Goal: Information Seeking & Learning: Compare options

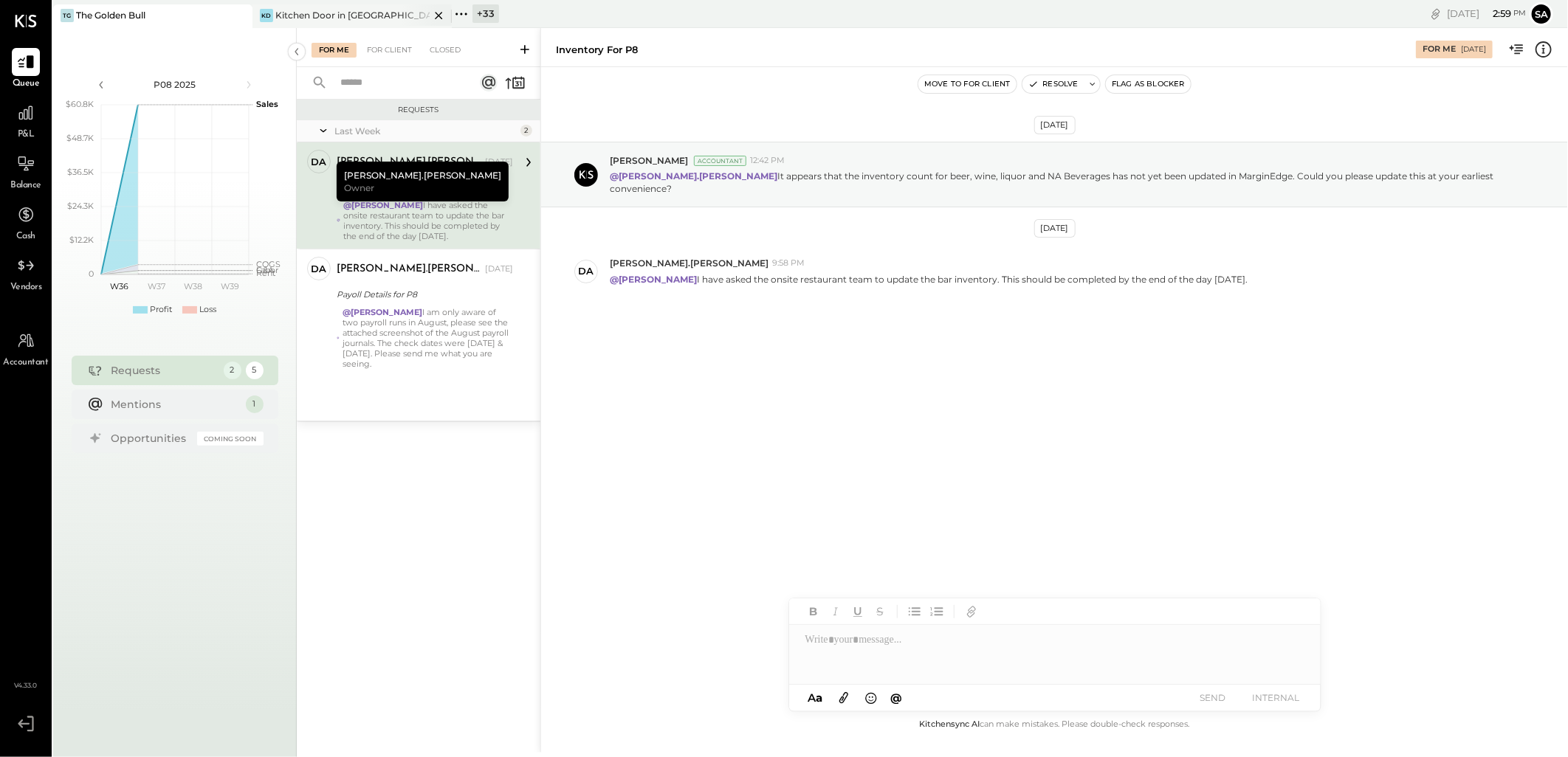
click at [335, 9] on div "Kitchen Door in [GEOGRAPHIC_DATA]" at bounding box center [352, 15] width 154 height 13
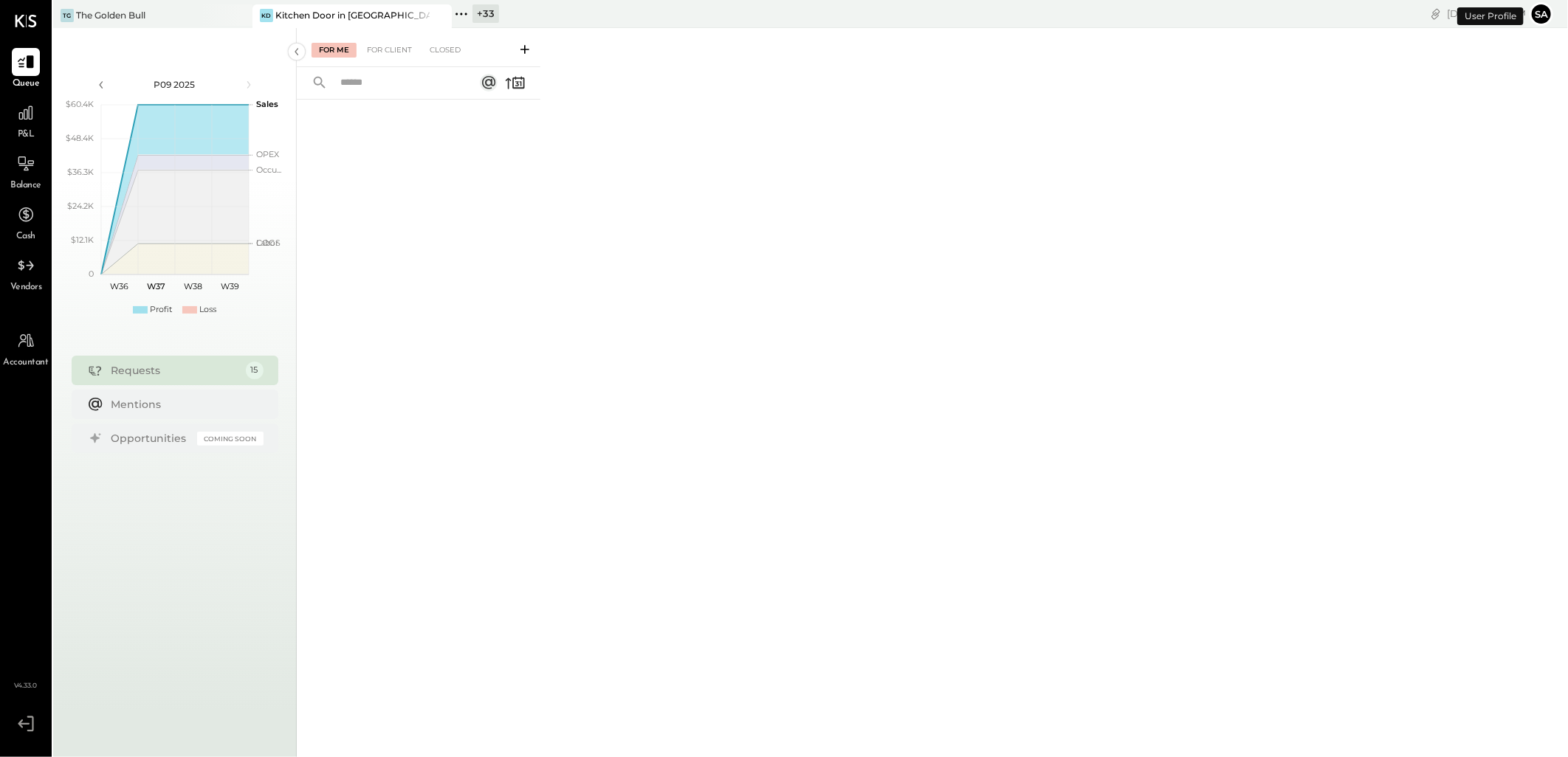
click at [470, 20] on icon at bounding box center [461, 14] width 19 height 19
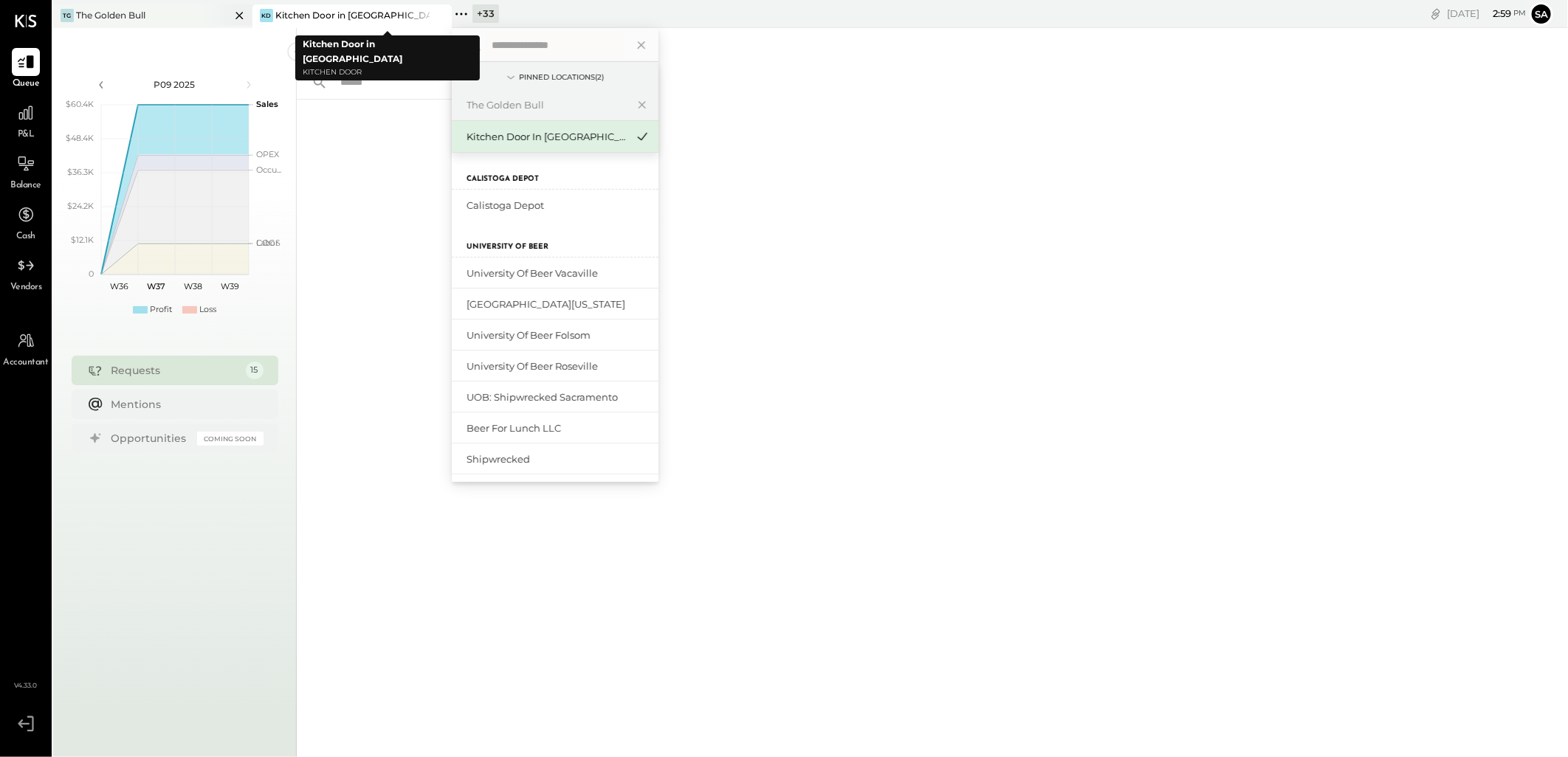
click at [144, 6] on div "TG The Golden Bull" at bounding box center [152, 15] width 199 height 23
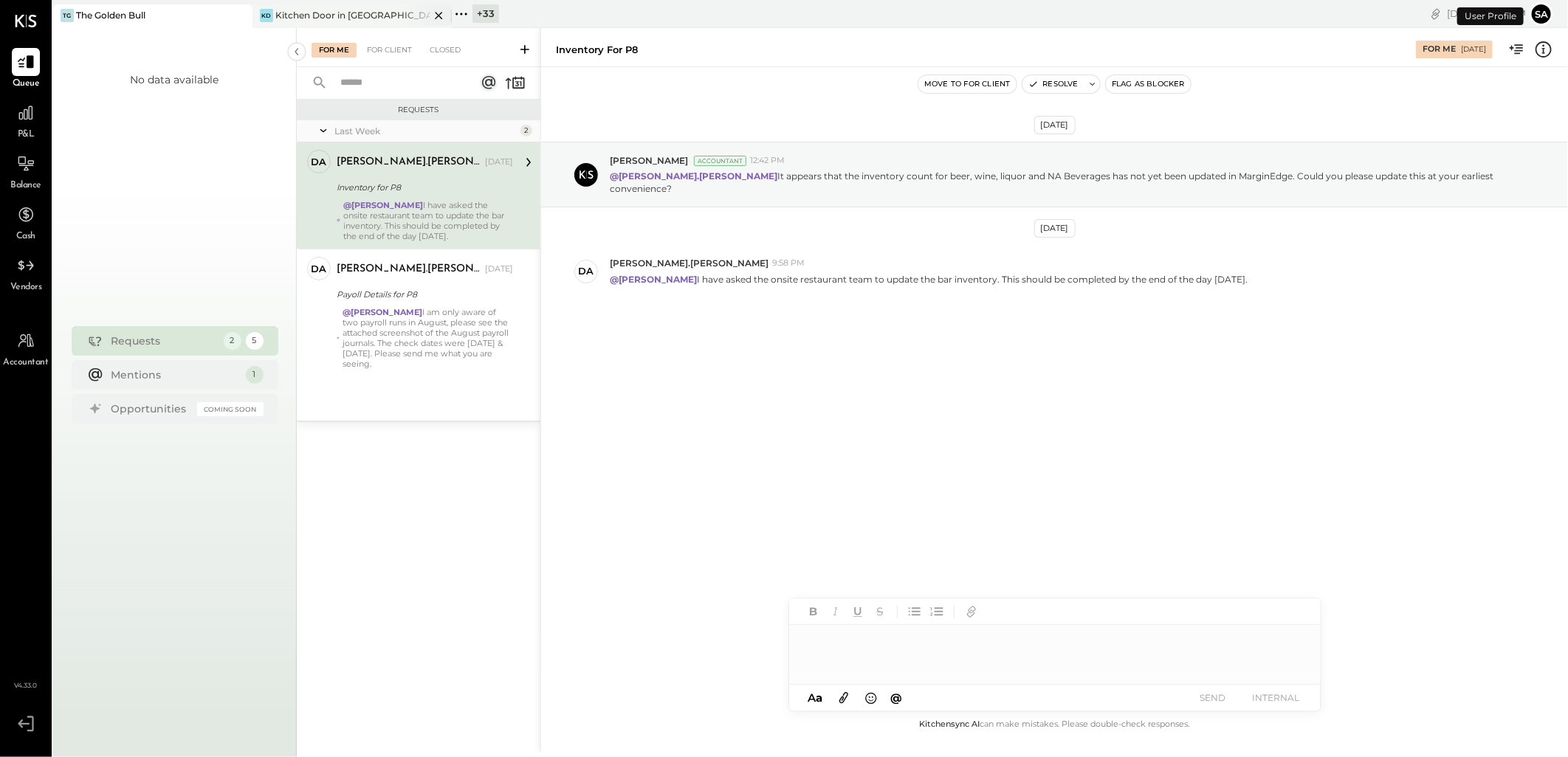
click at [357, 17] on div "Kitchen Door in [GEOGRAPHIC_DATA]" at bounding box center [352, 15] width 154 height 13
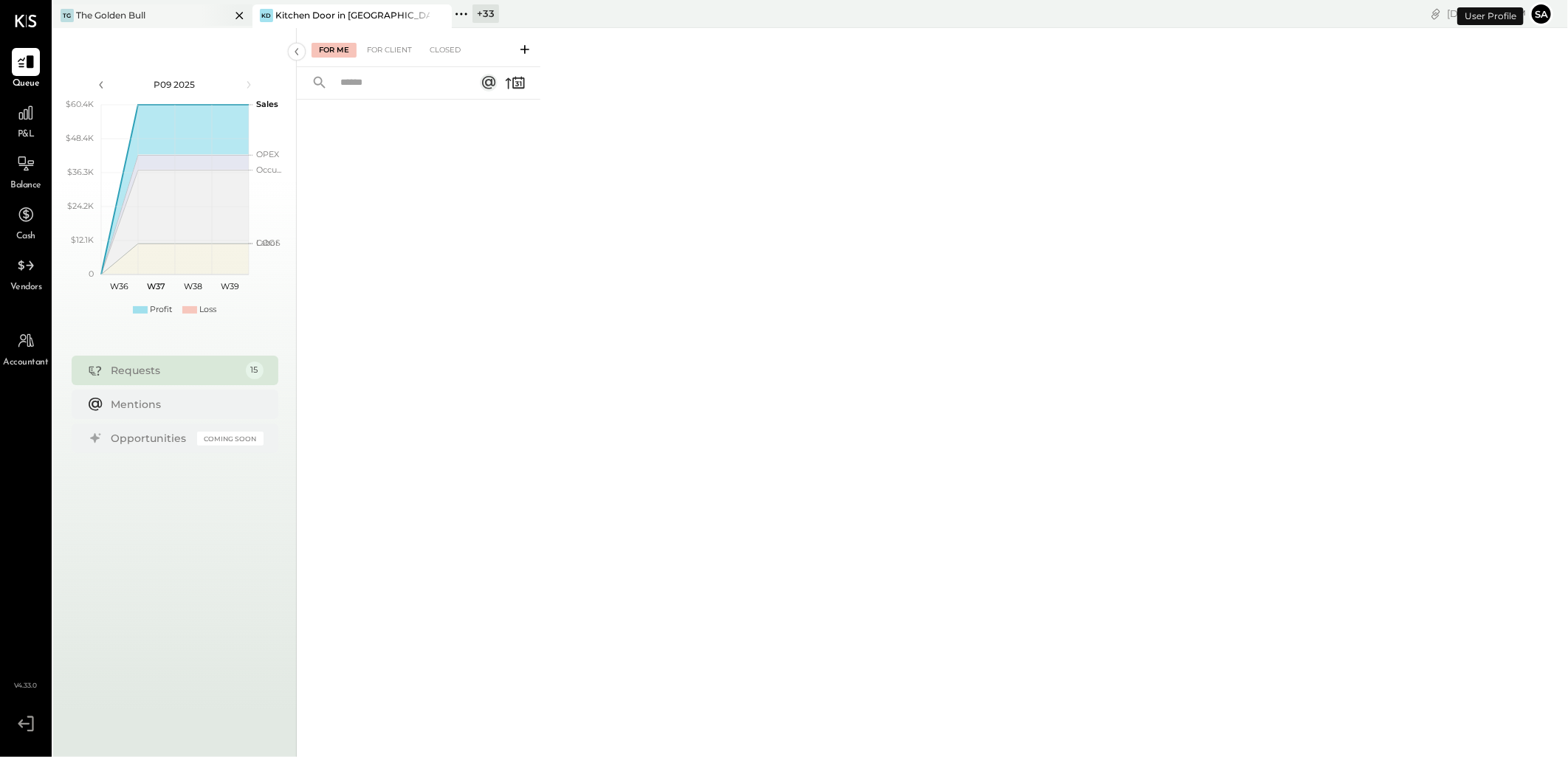
click at [241, 16] on icon at bounding box center [239, 15] width 19 height 18
drag, startPoint x: 266, startPoint y: 4, endPoint x: 293, endPoint y: 23, distance: 33.0
click at [266, 4] on icon at bounding box center [262, 14] width 19 height 19
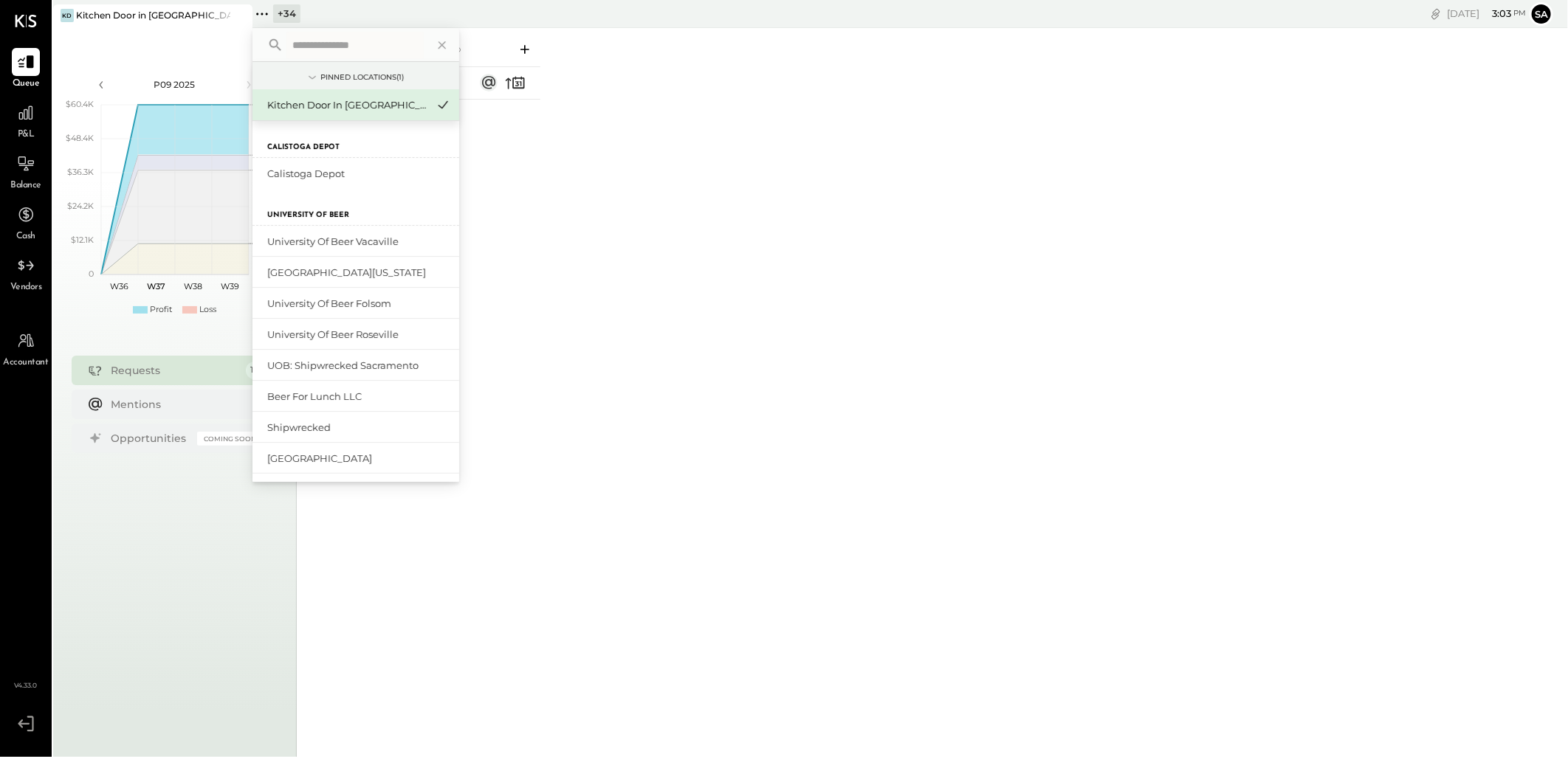
click at [352, 39] on input "text" at bounding box center [355, 44] width 137 height 27
type input "*****"
click at [354, 446] on div "Corporate (Level 8)" at bounding box center [347, 452] width 160 height 14
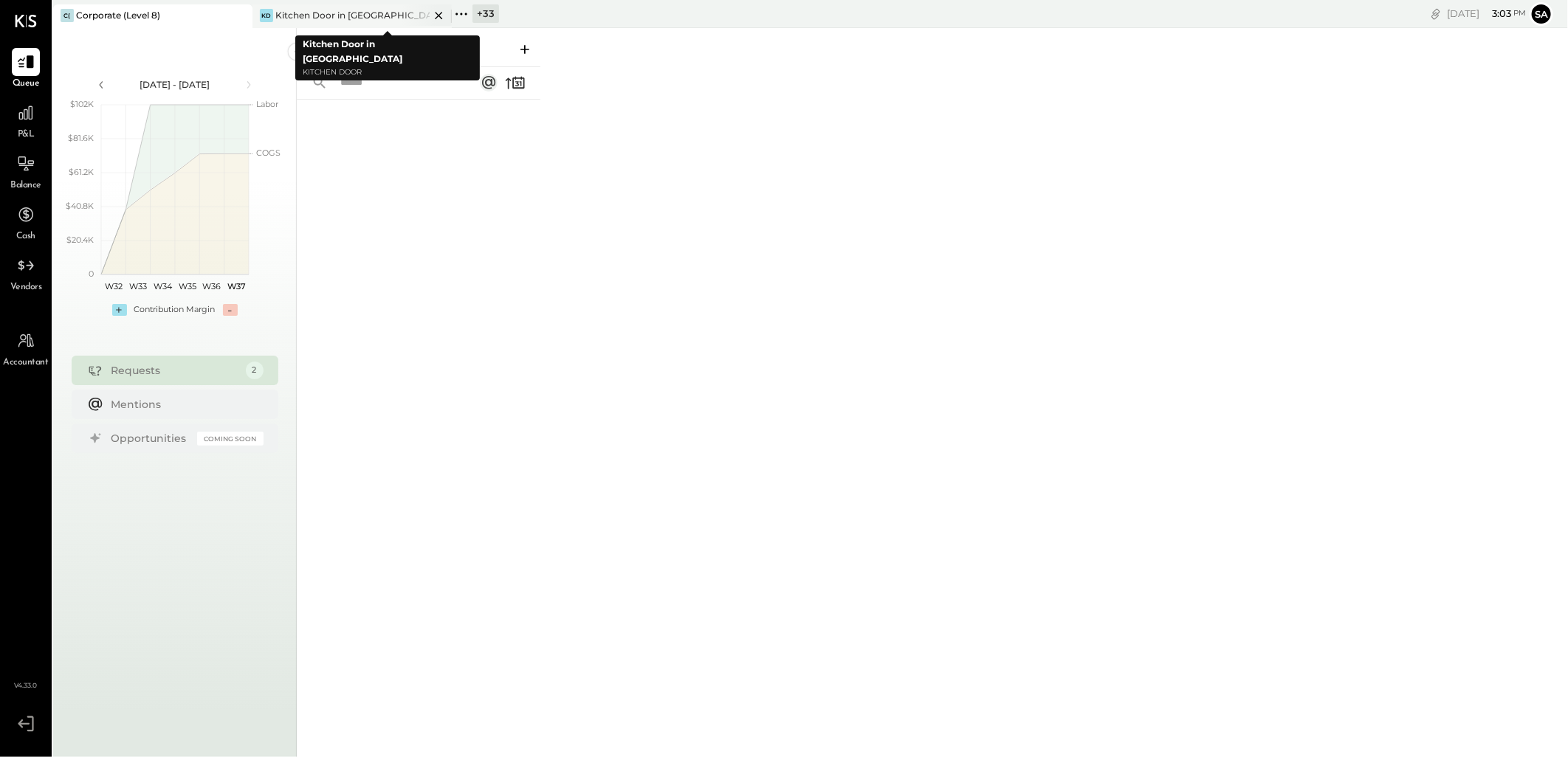
click at [436, 12] on icon at bounding box center [438, 15] width 7 height 7
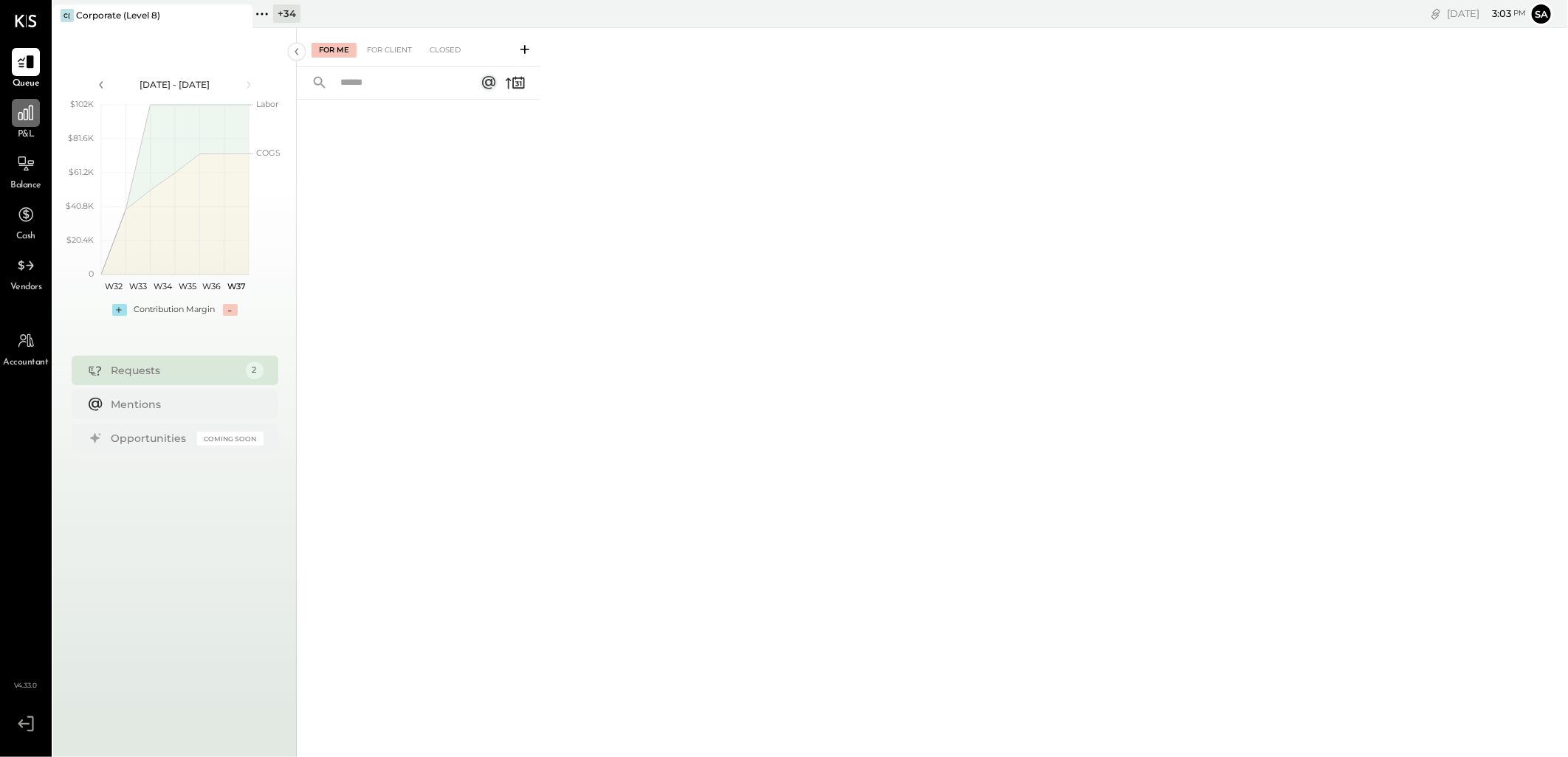
click at [24, 120] on icon at bounding box center [26, 113] width 19 height 19
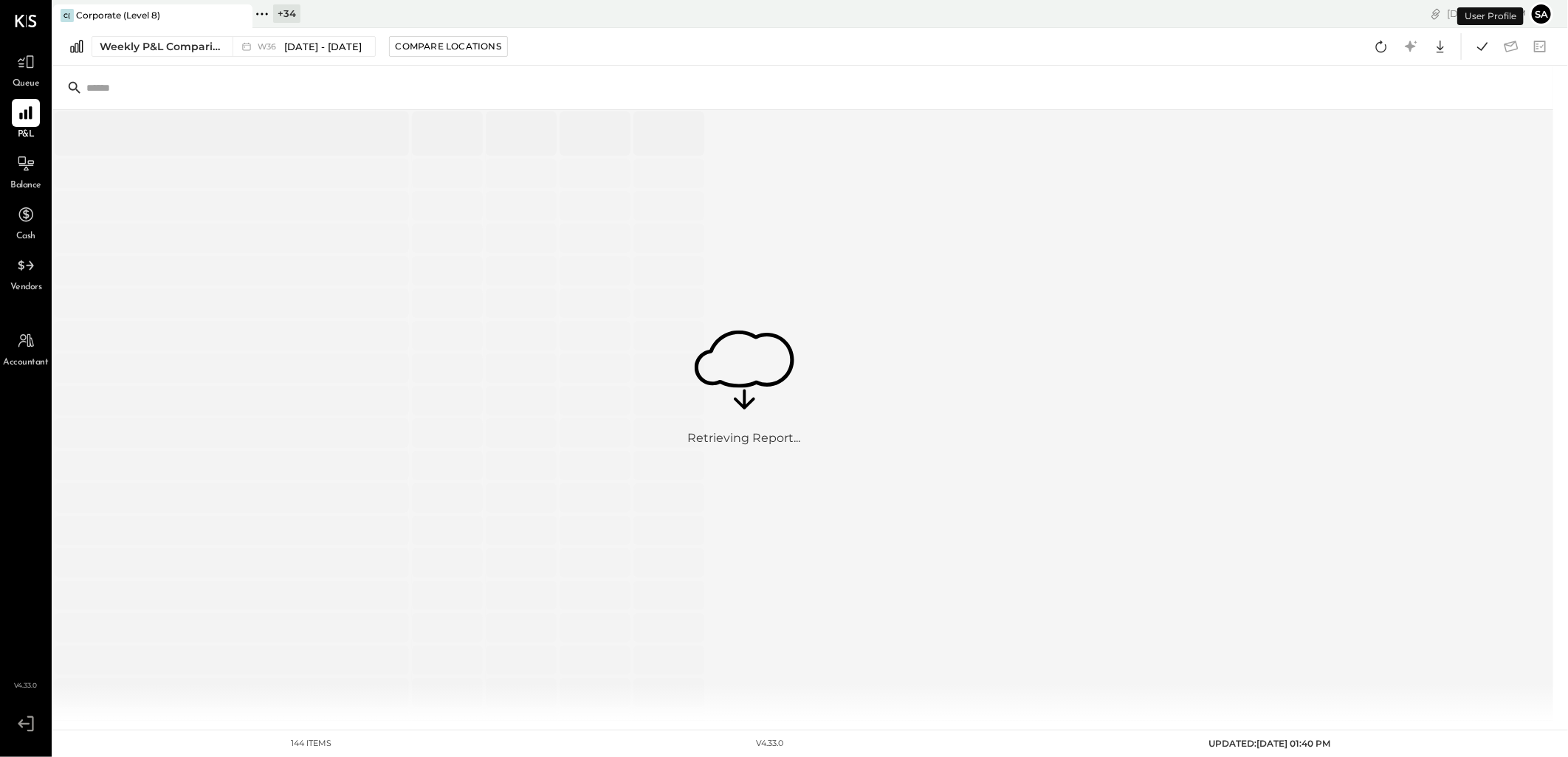
click at [27, 168] on icon at bounding box center [26, 164] width 18 height 18
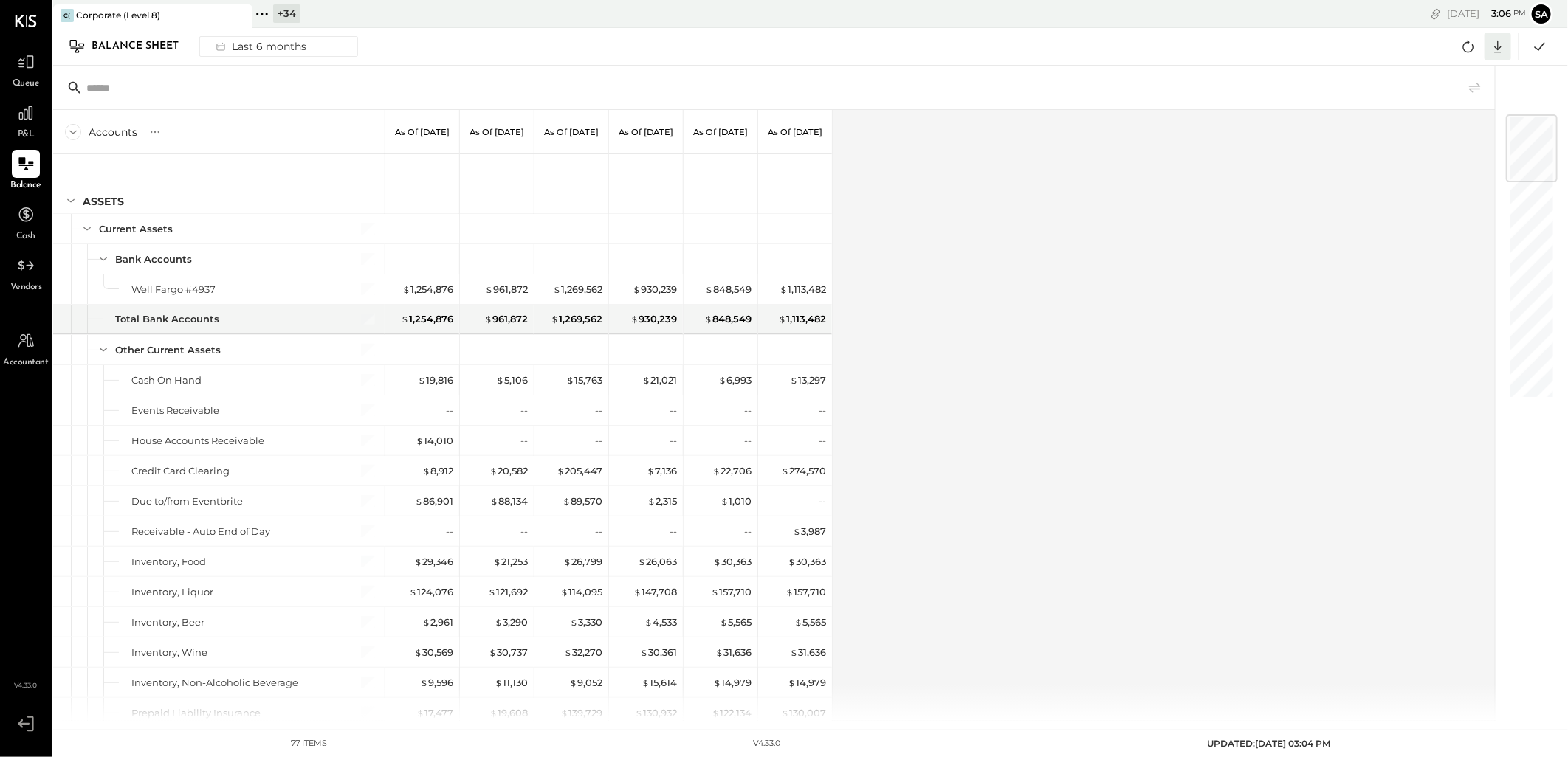
click at [1492, 50] on icon at bounding box center [1498, 47] width 19 height 19
drag, startPoint x: 1441, startPoint y: 128, endPoint x: 1430, endPoint y: 227, distance: 99.6
click at [1441, 128] on div "Excel" at bounding box center [1452, 132] width 118 height 31
click at [19, 129] on span "P&L" at bounding box center [26, 135] width 17 height 13
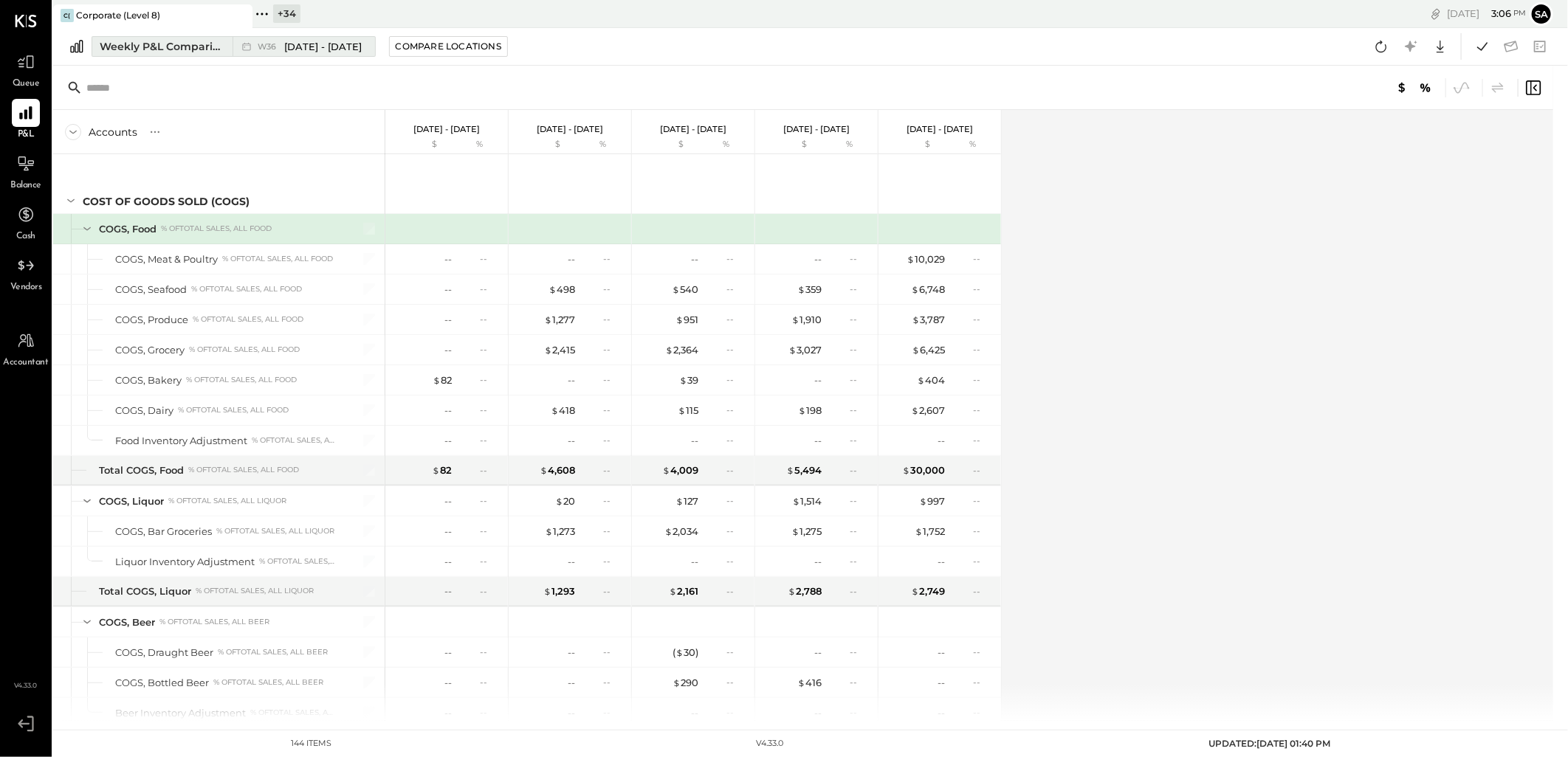
click at [141, 48] on div "Weekly P&L Comparison" at bounding box center [162, 46] width 124 height 15
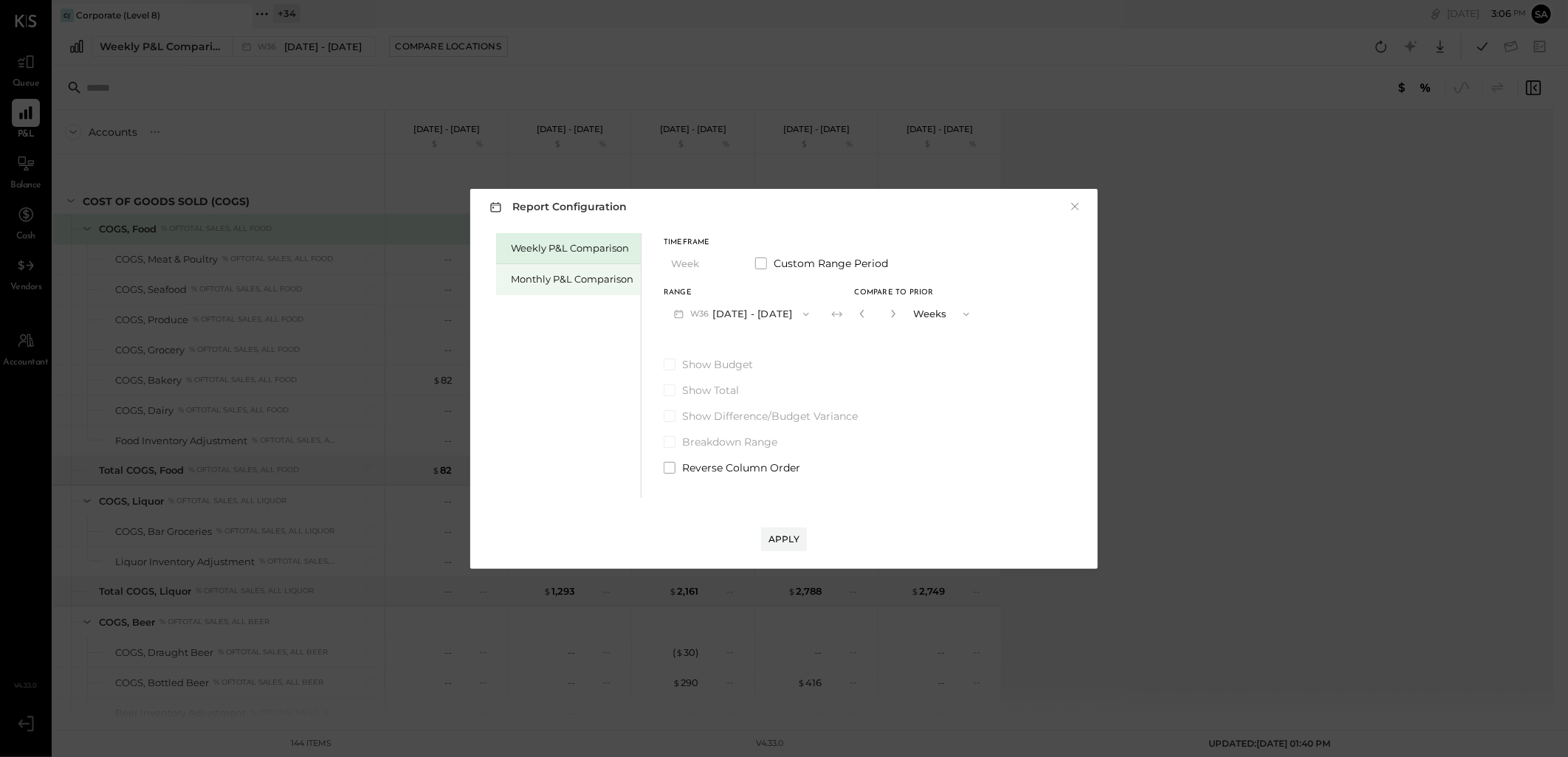
click at [547, 271] on div "Monthly P&L Comparison" at bounding box center [568, 280] width 144 height 31
click at [699, 311] on span "M09" at bounding box center [702, 314] width 23 height 12
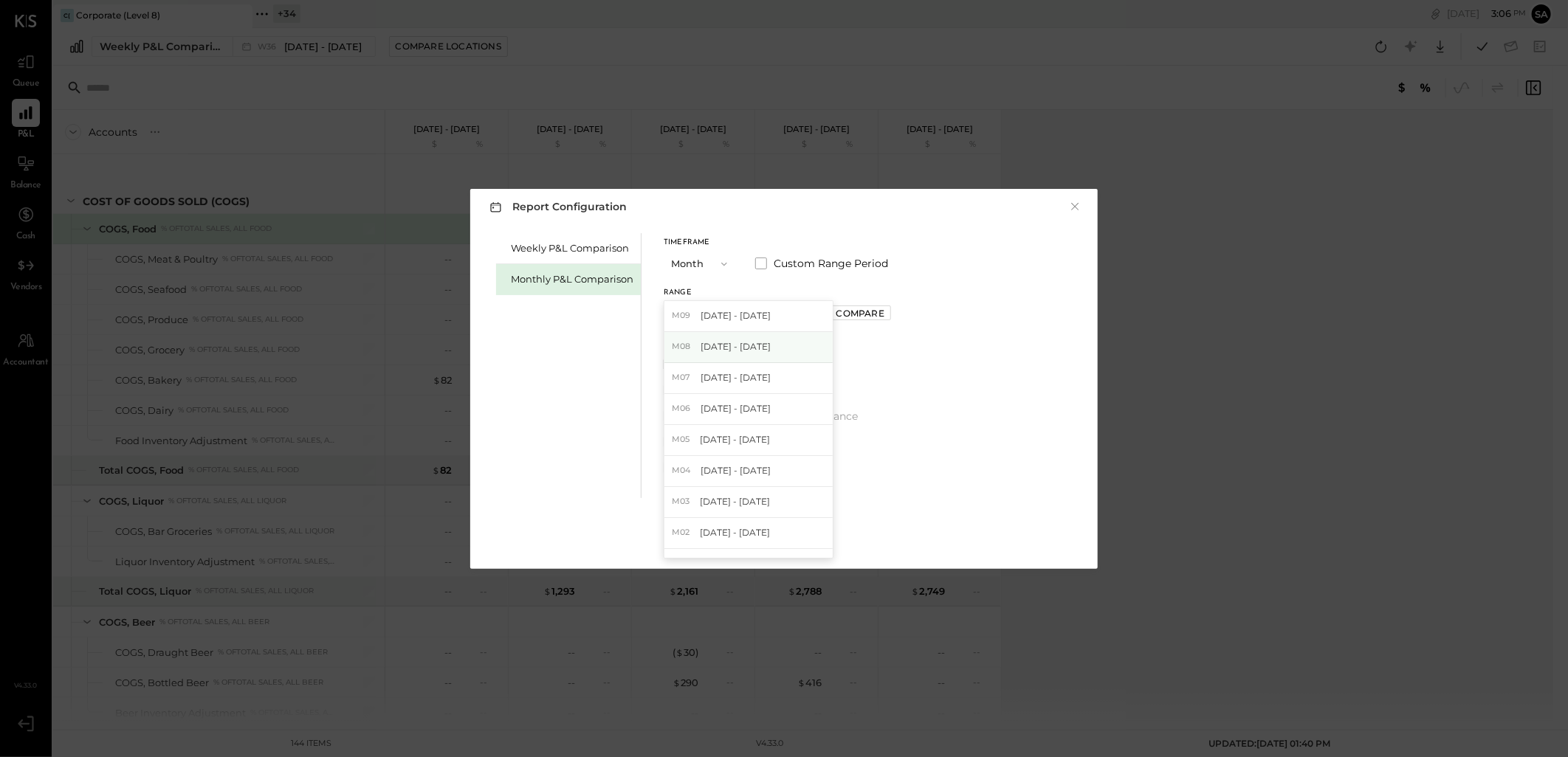
click at [728, 341] on span "[DATE] - [DATE]" at bounding box center [735, 347] width 70 height 13
click at [852, 318] on div "Compare" at bounding box center [860, 314] width 48 height 13
click at [889, 309] on icon "button" at bounding box center [893, 313] width 9 height 9
type input "*"
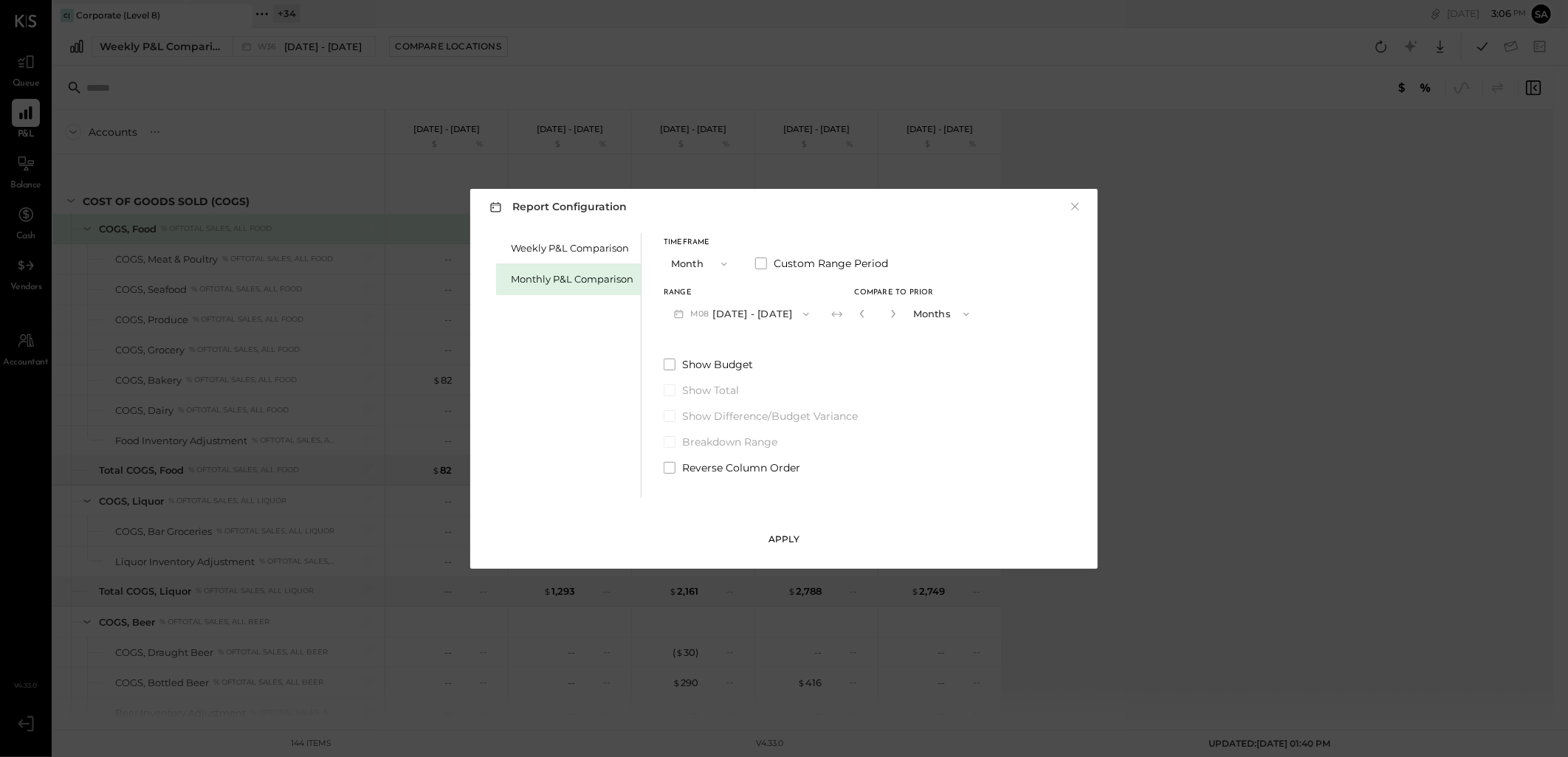
click at [781, 531] on button "Apply" at bounding box center [783, 539] width 46 height 23
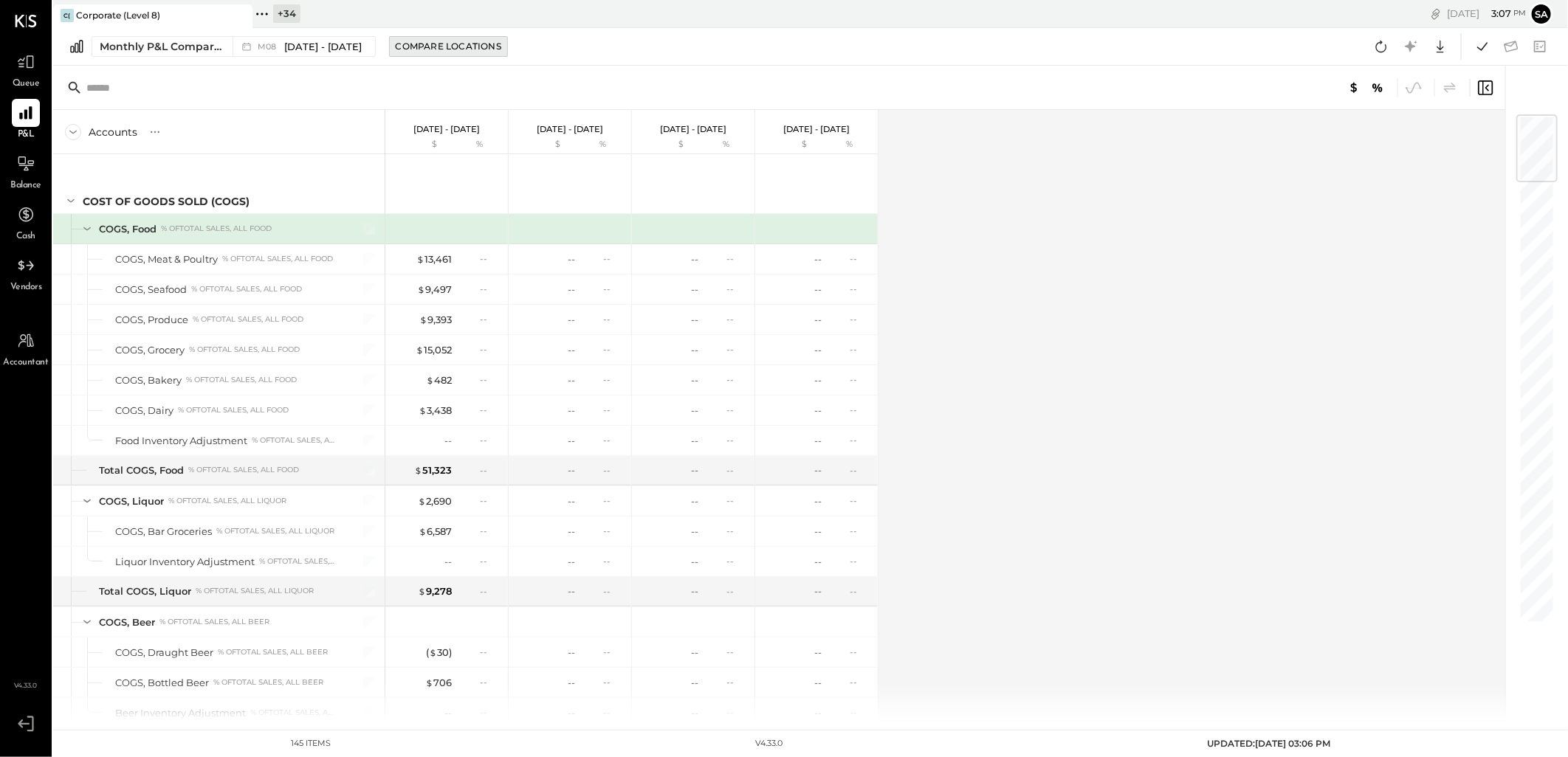
click at [428, 47] on div "Compare Locations" at bounding box center [448, 46] width 106 height 13
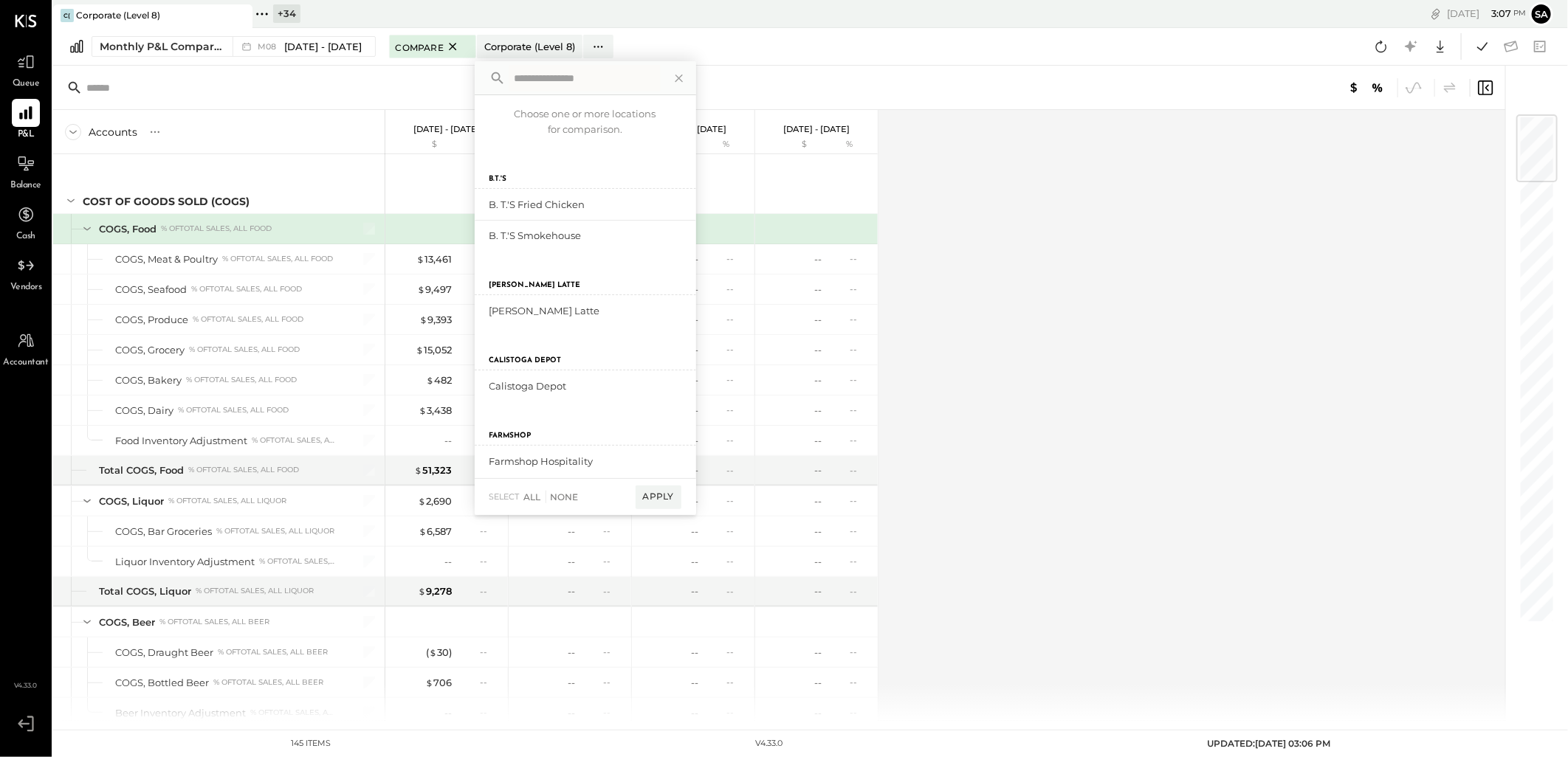
click at [535, 83] on input "text" at bounding box center [584, 78] width 152 height 27
type input "*****"
click at [625, 204] on div "add to compare" at bounding box center [637, 204] width 89 height 18
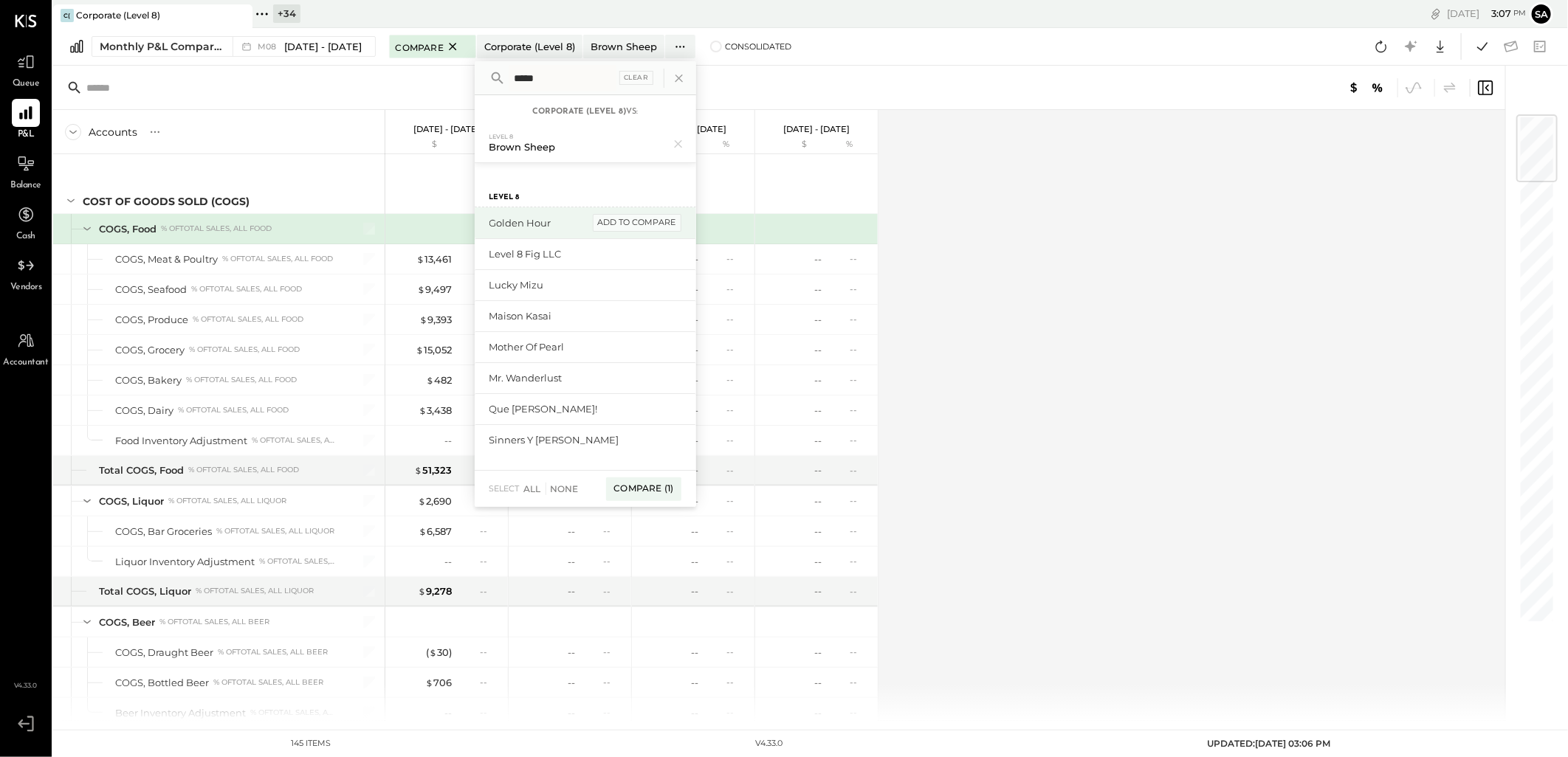
click at [665, 220] on div "add to compare" at bounding box center [637, 223] width 89 height 18
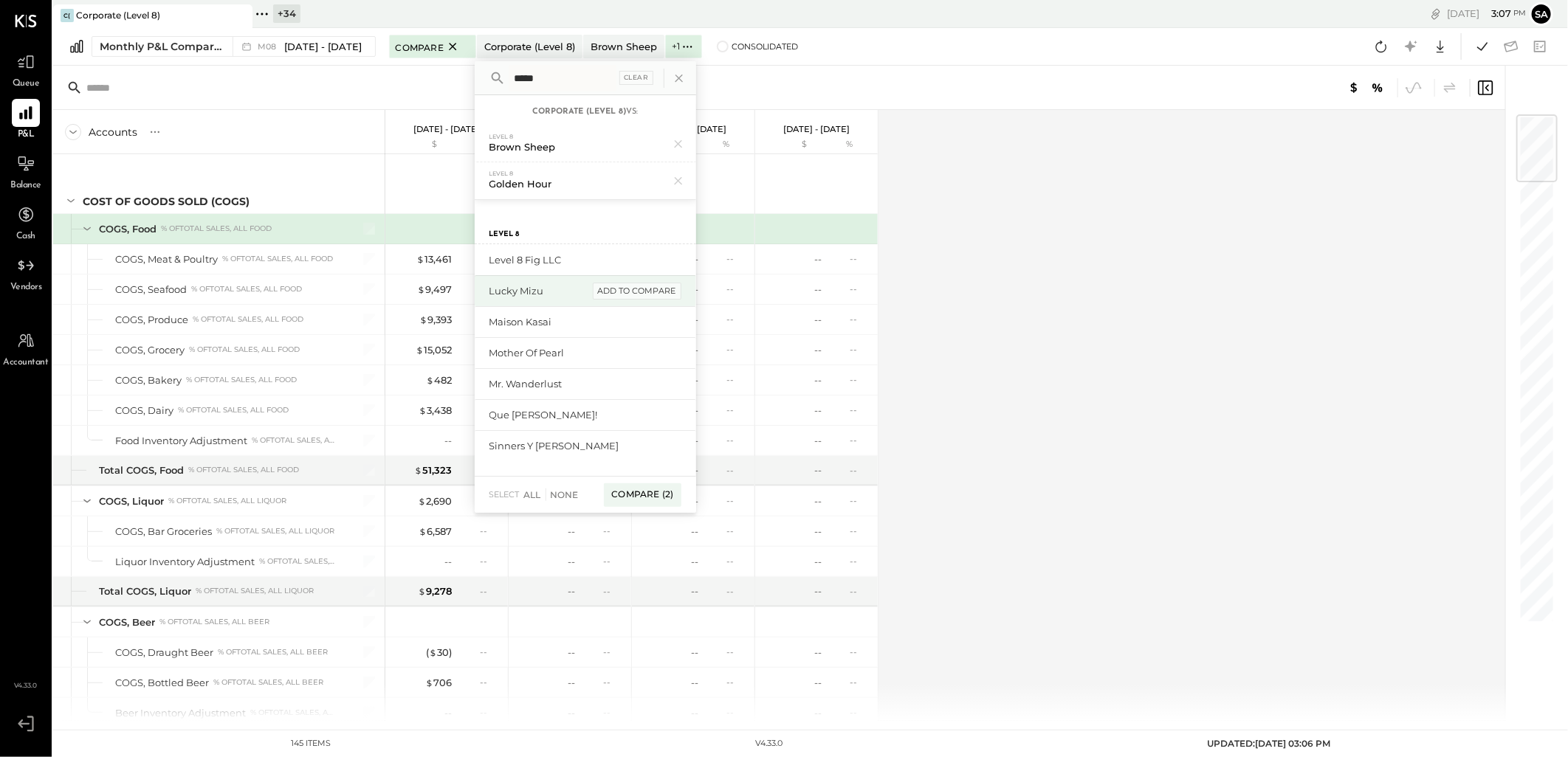
click at [637, 286] on div "add to compare" at bounding box center [637, 291] width 89 height 18
click at [635, 322] on div "add to compare" at bounding box center [637, 328] width 89 height 18
click at [630, 352] on div "Mother of Pearl add to compare" at bounding box center [585, 364] width 222 height 31
click at [629, 363] on div "add to compare" at bounding box center [637, 365] width 89 height 18
click at [626, 386] on div "add to compare" at bounding box center [637, 390] width 89 height 18
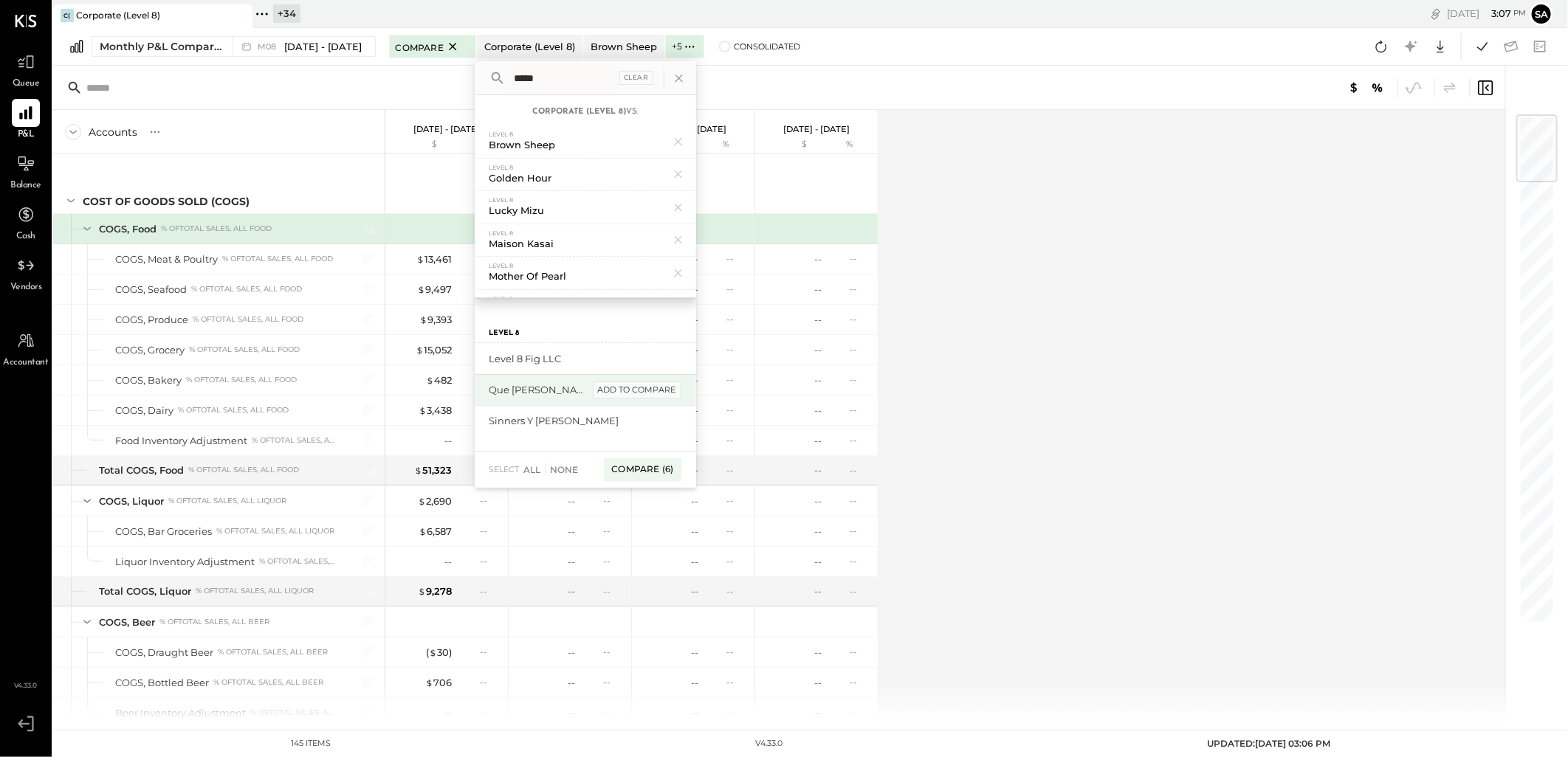
click at [628, 397] on div "add to compare" at bounding box center [637, 390] width 89 height 18
click at [638, 404] on div "Compare (8)" at bounding box center [642, 407] width 77 height 23
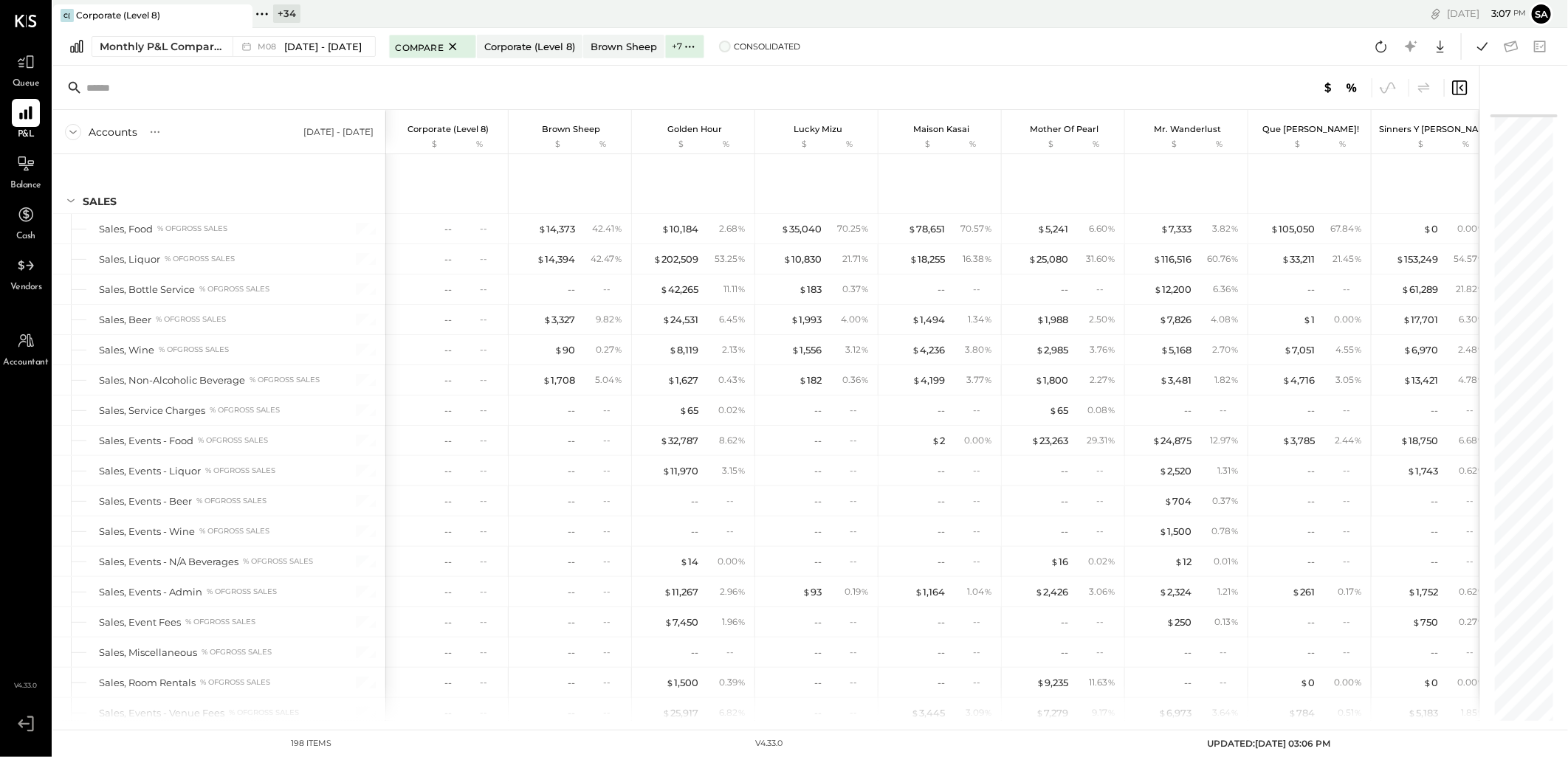
click at [719, 47] on span at bounding box center [724, 46] width 12 height 12
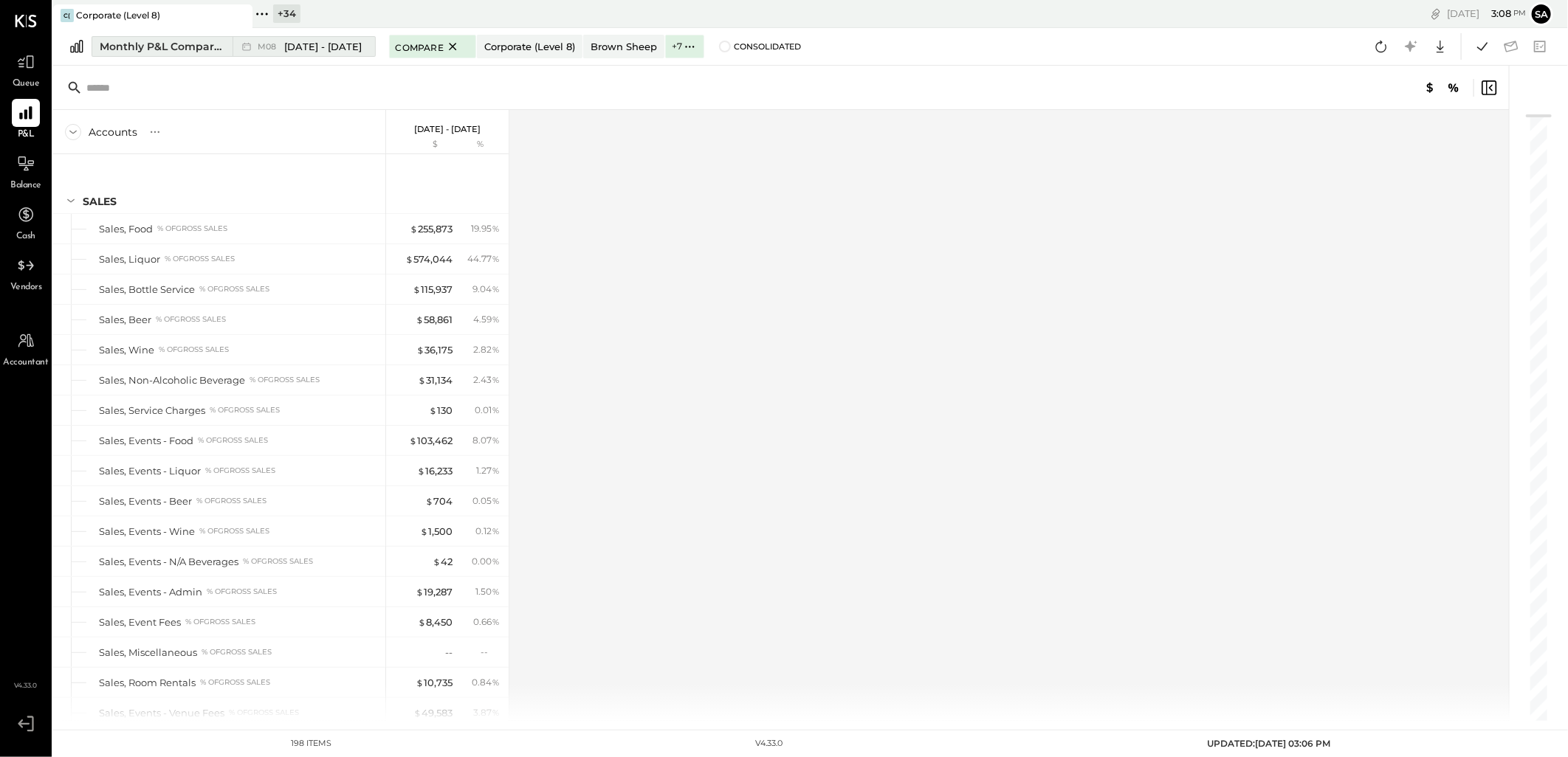
click at [156, 49] on div "Monthly P&L Comparison" at bounding box center [162, 46] width 124 height 15
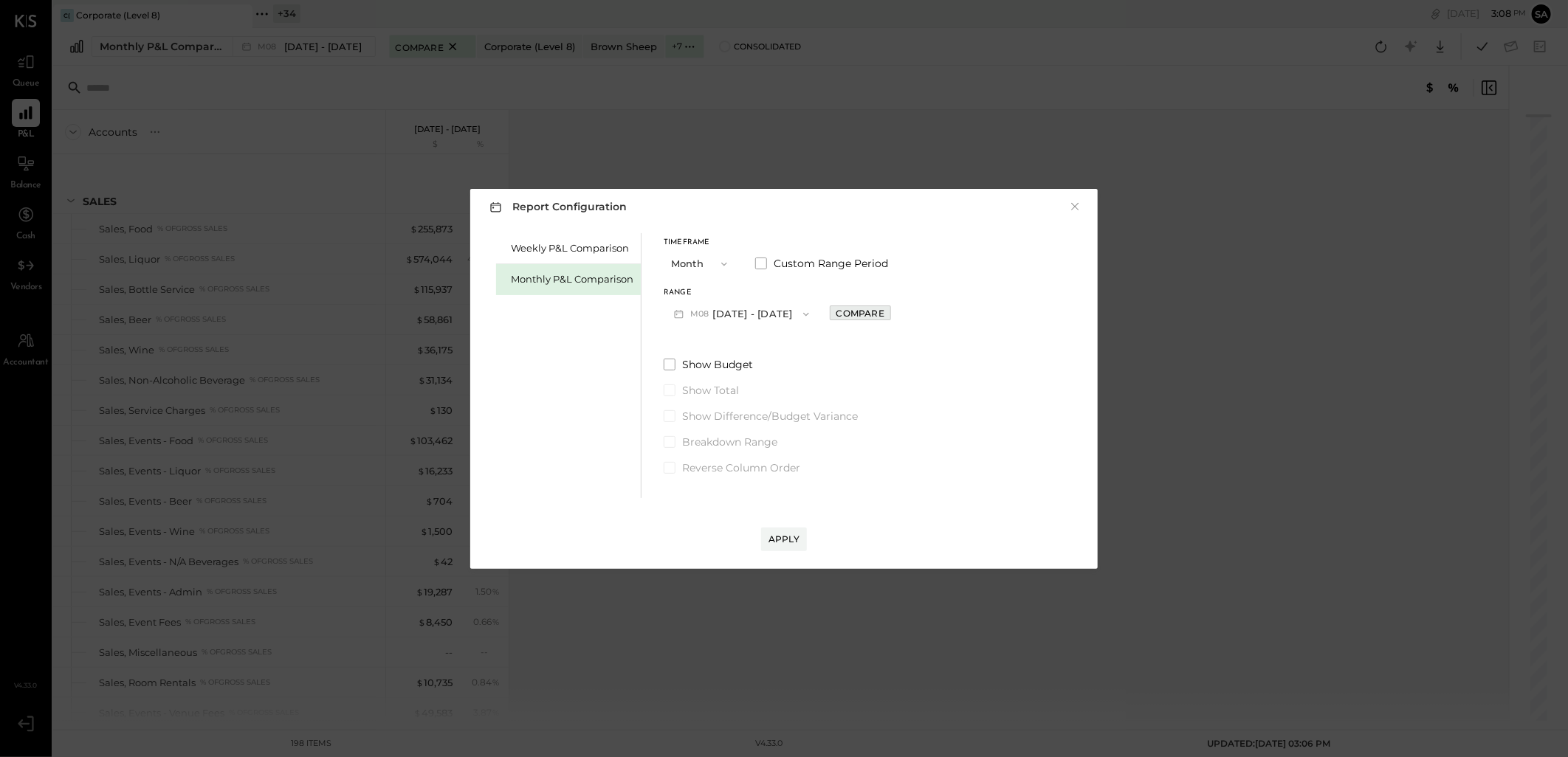
click at [838, 314] on div "Compare" at bounding box center [860, 314] width 48 height 13
click at [889, 314] on icon "button" at bounding box center [893, 313] width 9 height 9
type input "*"
drag, startPoint x: 791, startPoint y: 544, endPoint x: 788, endPoint y: 560, distance: 16.3
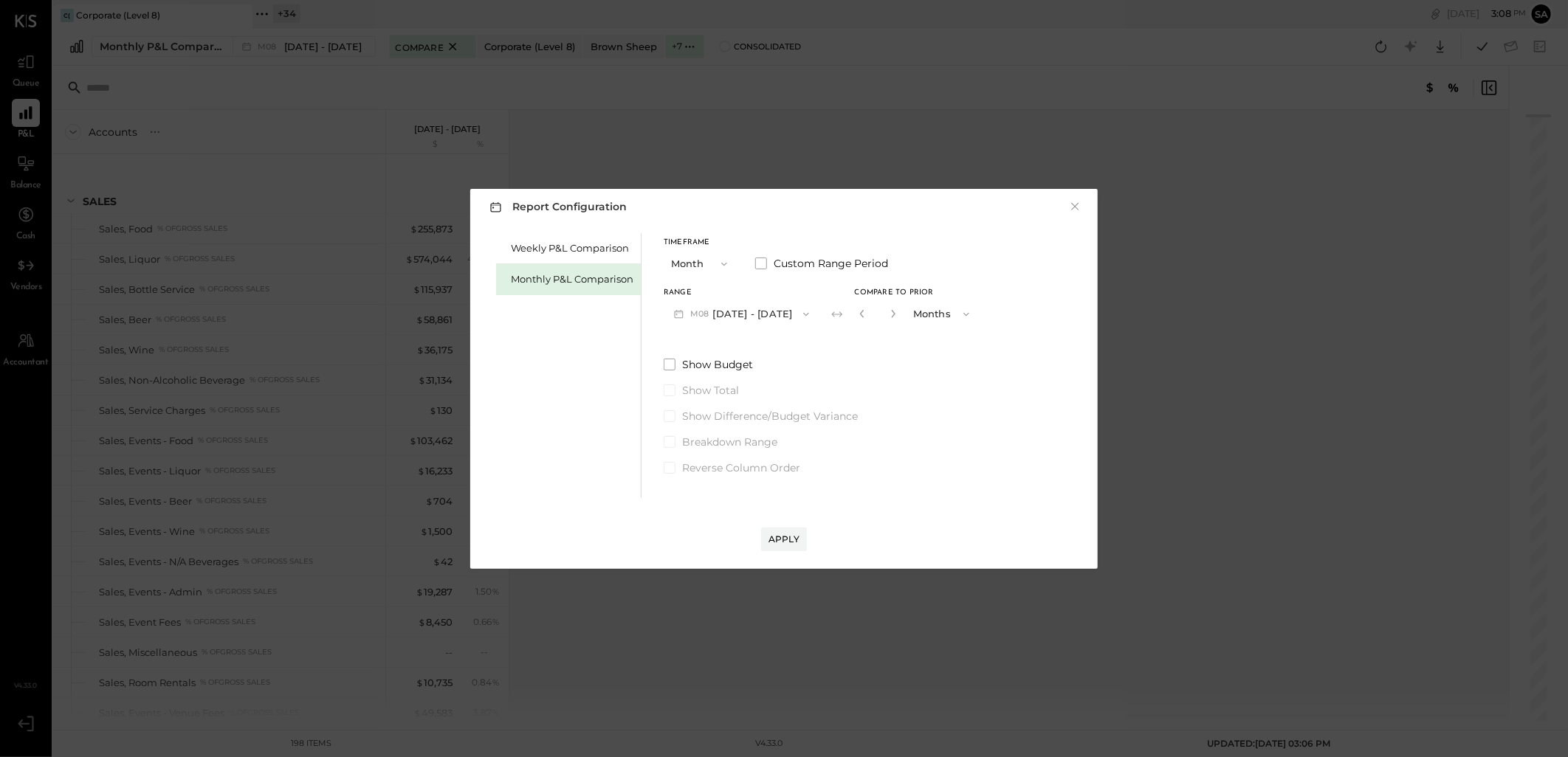
click at [791, 555] on div "Report Configuration × Weekly P&L Comparison Monthly P&L Comparison Timeframe M…" at bounding box center [784, 378] width 628 height 380
click at [779, 536] on div "Apply" at bounding box center [784, 539] width 31 height 13
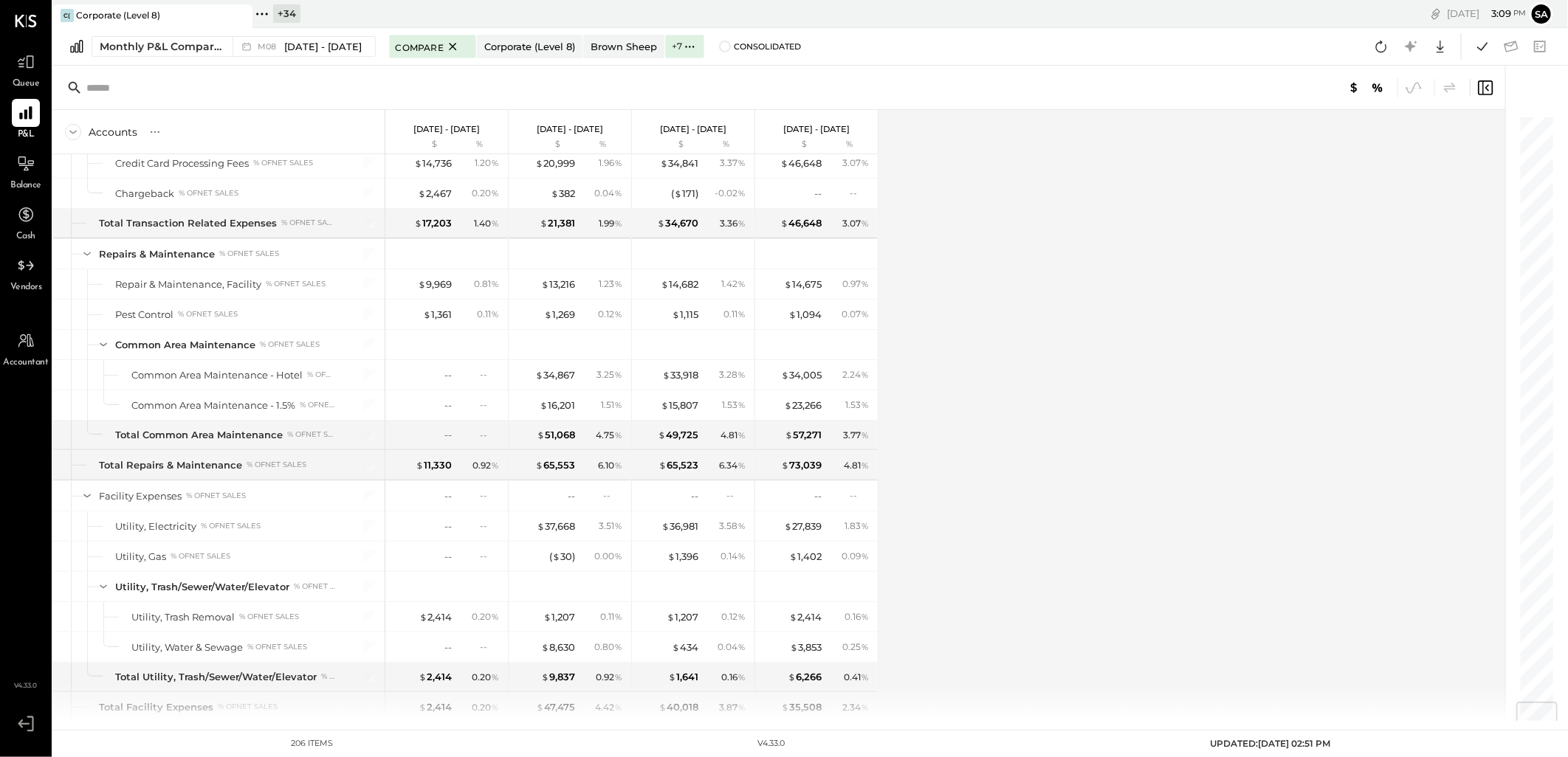
scroll to position [4923, 0]
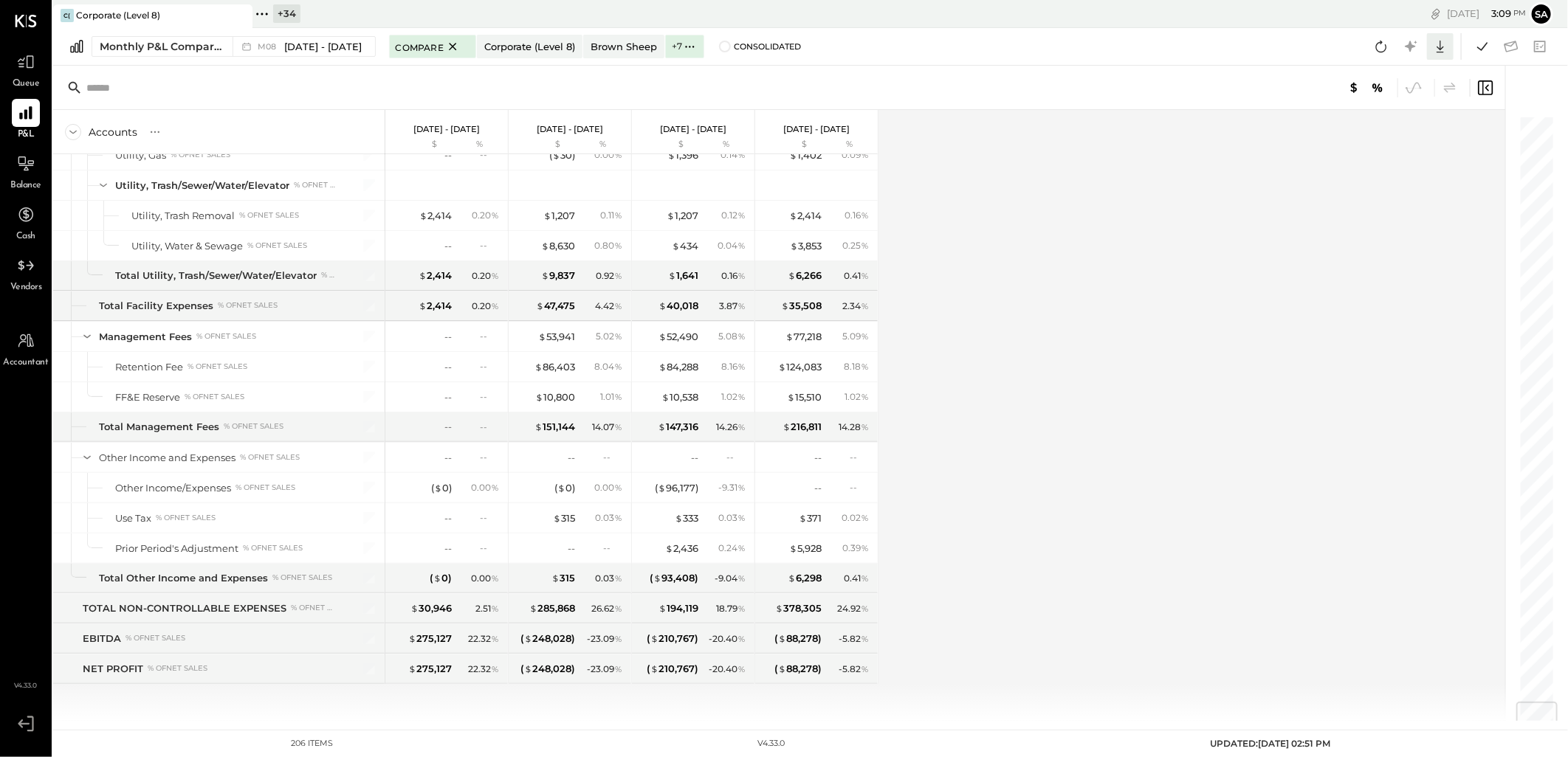
click at [1441, 48] on icon at bounding box center [1440, 47] width 7 height 13
drag, startPoint x: 1383, startPoint y: 131, endPoint x: 1380, endPoint y: 196, distance: 65.1
click at [1383, 131] on div "Excel" at bounding box center [1394, 132] width 118 height 31
click at [1325, 416] on div "Accounts S % GL [DATE] - [DATE] $ % [DATE] - [DATE] $ % [DATE] - [DATE] $ % [DA…" at bounding box center [780, 415] width 1454 height 611
